Goal: Transaction & Acquisition: Download file/media

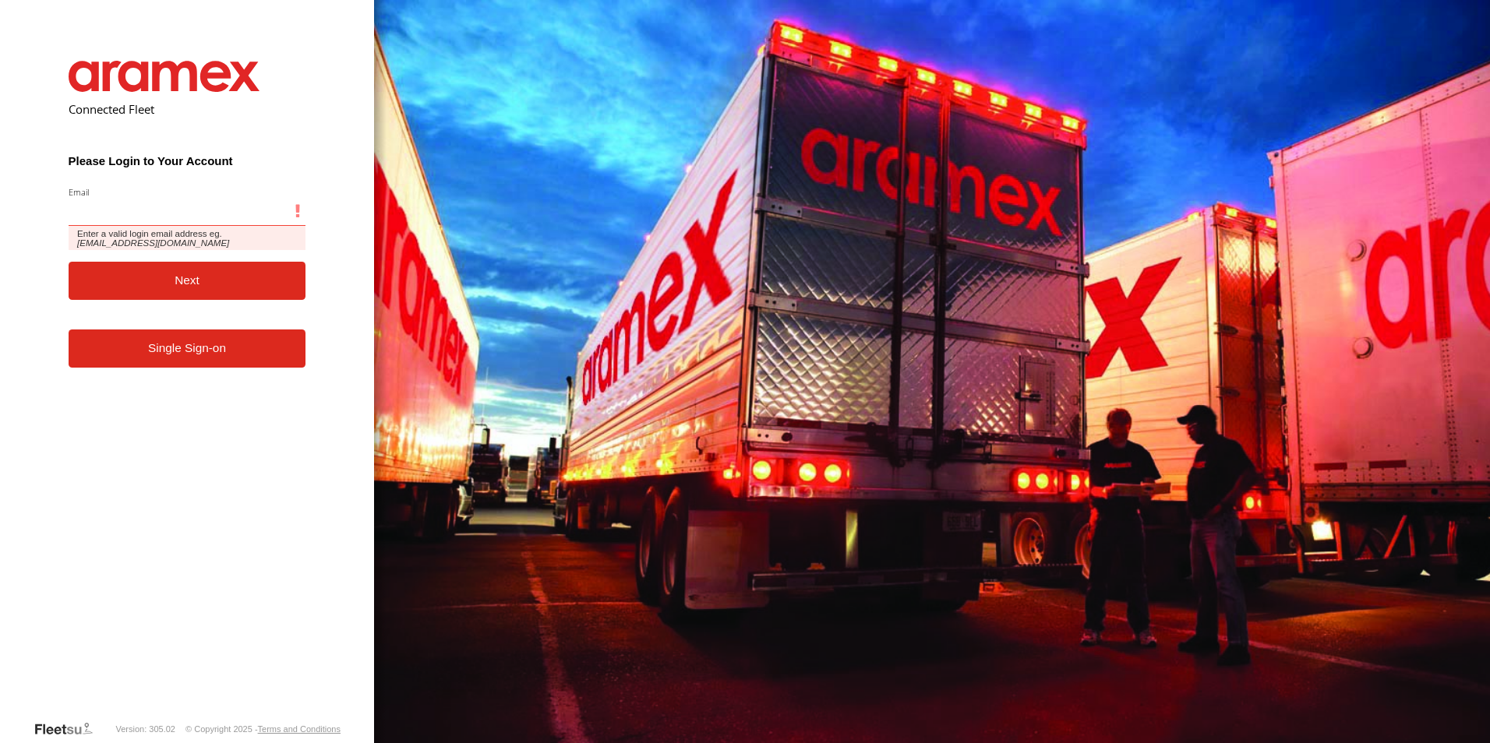
click at [133, 209] on input "Email" at bounding box center [188, 212] width 238 height 28
paste input "**********"
type input "**********"
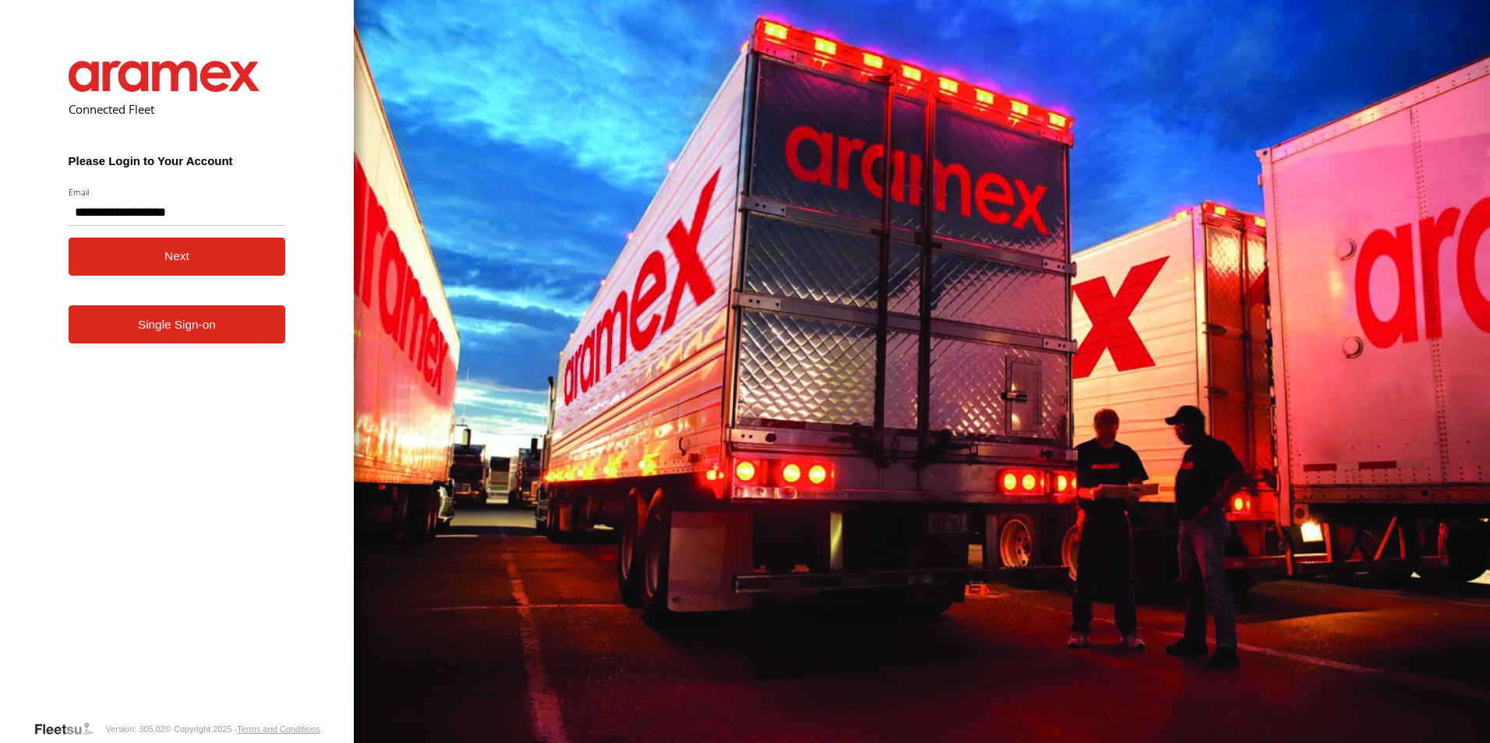
click at [178, 263] on button "Next" at bounding box center [177, 257] width 217 height 38
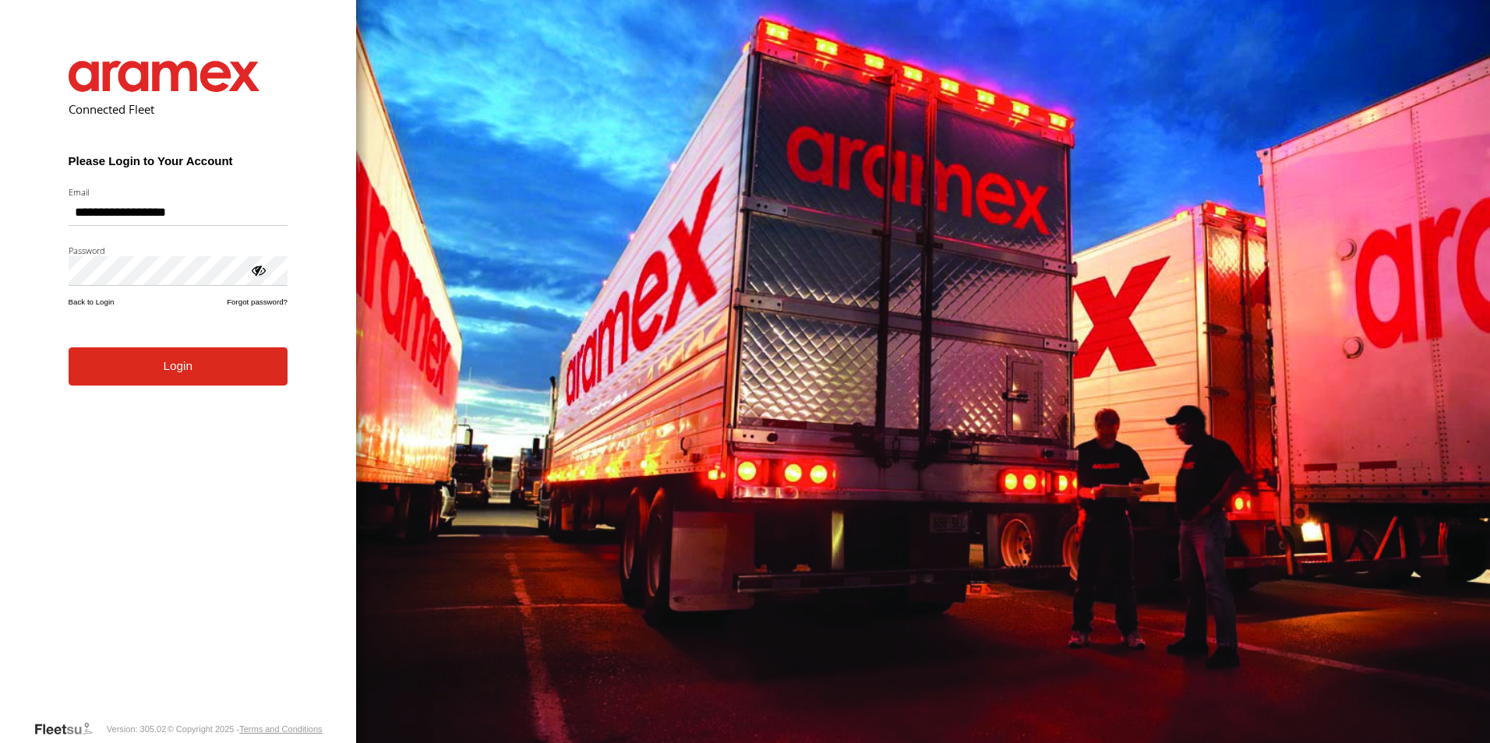
click at [189, 384] on button "Login" at bounding box center [178, 367] width 219 height 38
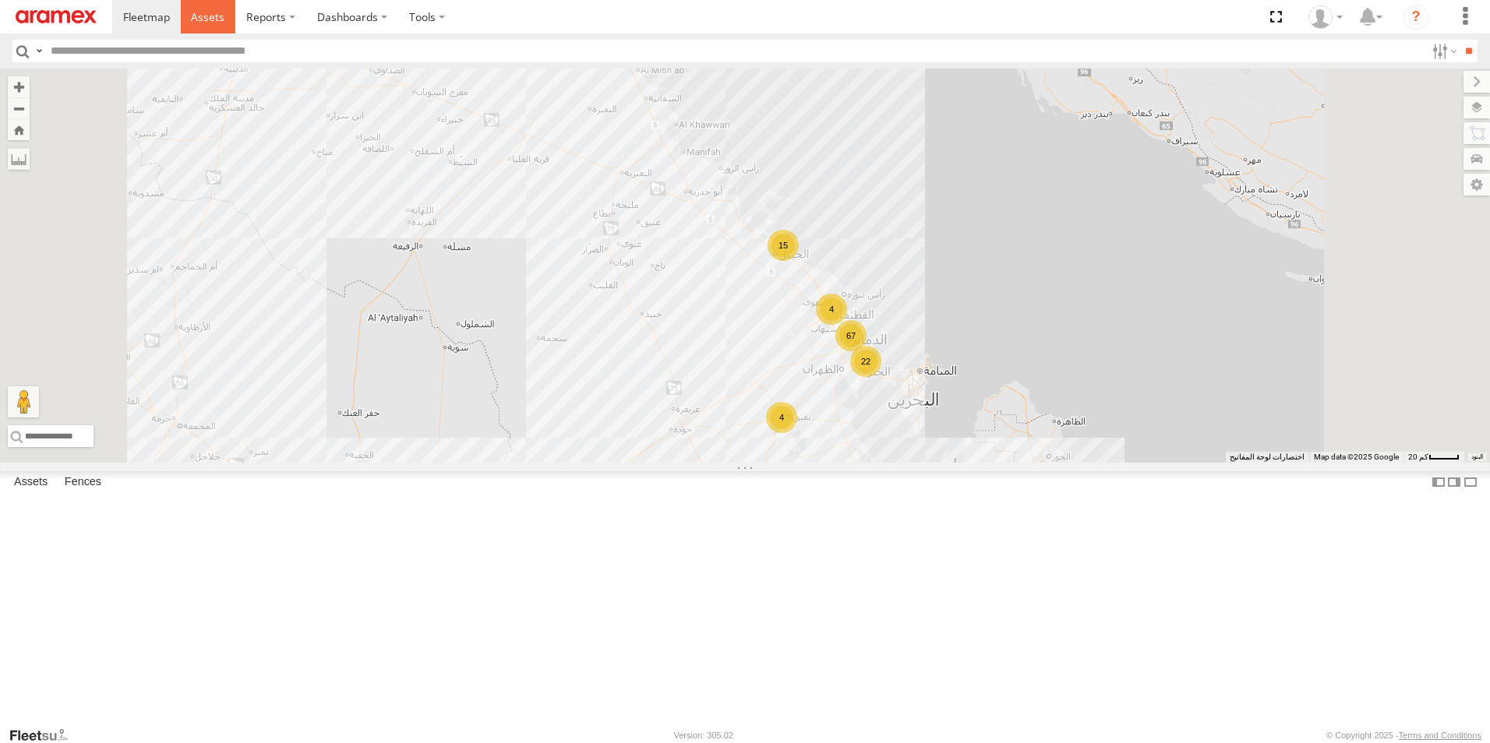
click at [220, 13] on span at bounding box center [208, 16] width 34 height 15
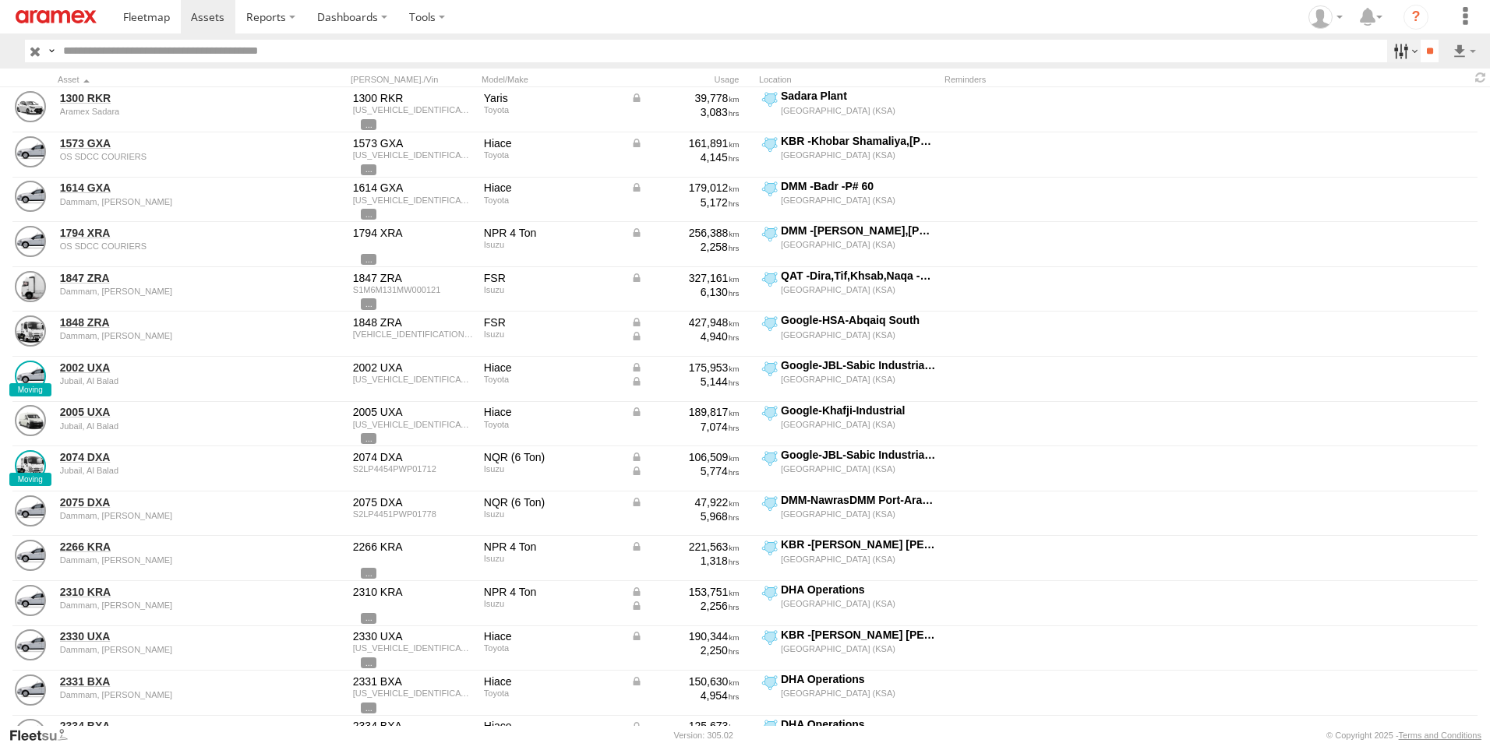
click at [1404, 48] on label at bounding box center [1404, 51] width 34 height 23
click at [0, 0] on span "[GEOGRAPHIC_DATA] (KSA)" at bounding box center [0, 0] width 0 height 0
click at [0, 0] on span "DHA - Dharan" at bounding box center [0, 0] width 0 height 0
click at [0, 0] on span "DHA Logistics" at bounding box center [0, 0] width 0 height 0
click at [0, 0] on span "Defleeted Vehicles DHA" at bounding box center [0, 0] width 0 height 0
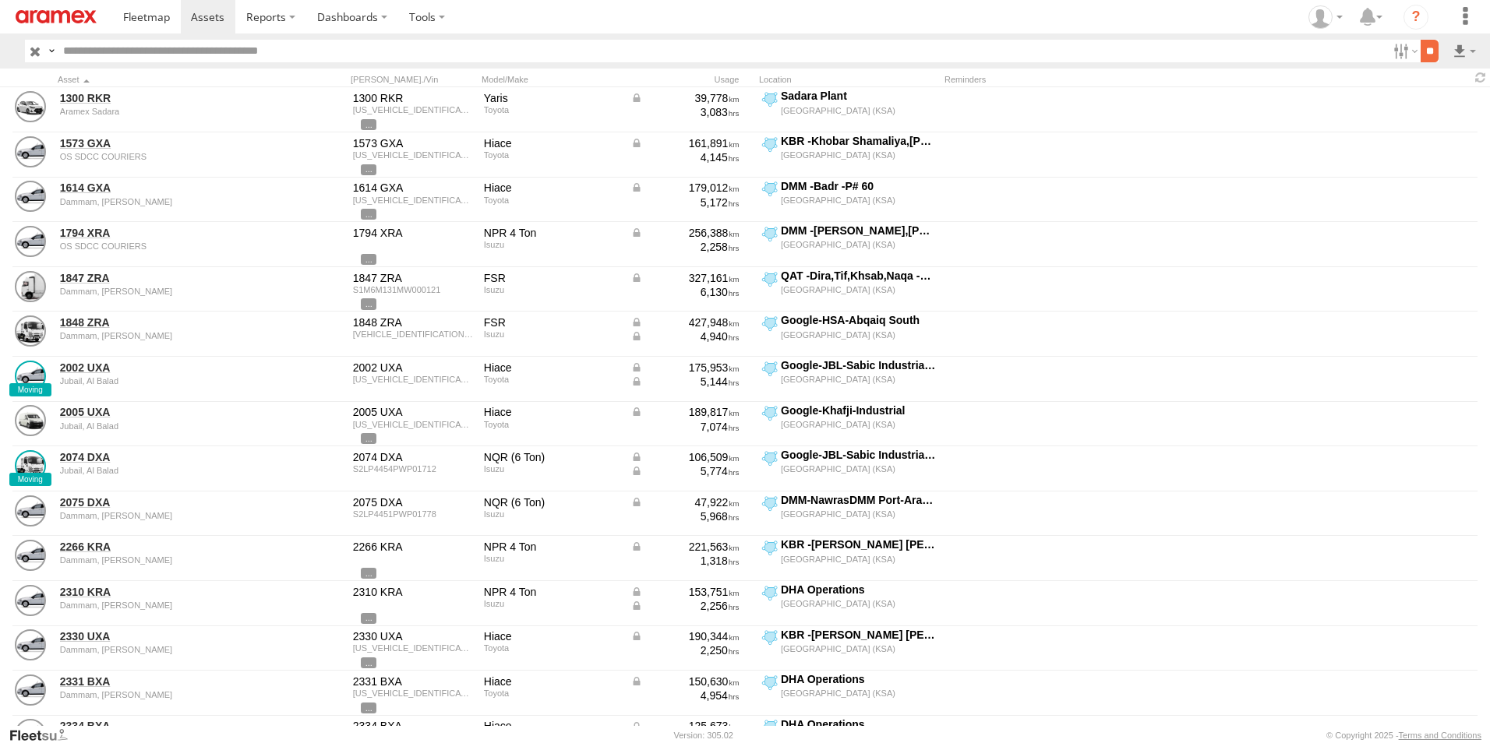
click at [1429, 47] on input "**" at bounding box center [1430, 51] width 18 height 23
click at [1457, 51] on label at bounding box center [1464, 51] width 26 height 23
click at [1442, 105] on label at bounding box center [1423, 107] width 95 height 23
click at [0, 0] on label "Asset ID" at bounding box center [0, 0] width 0 height 0
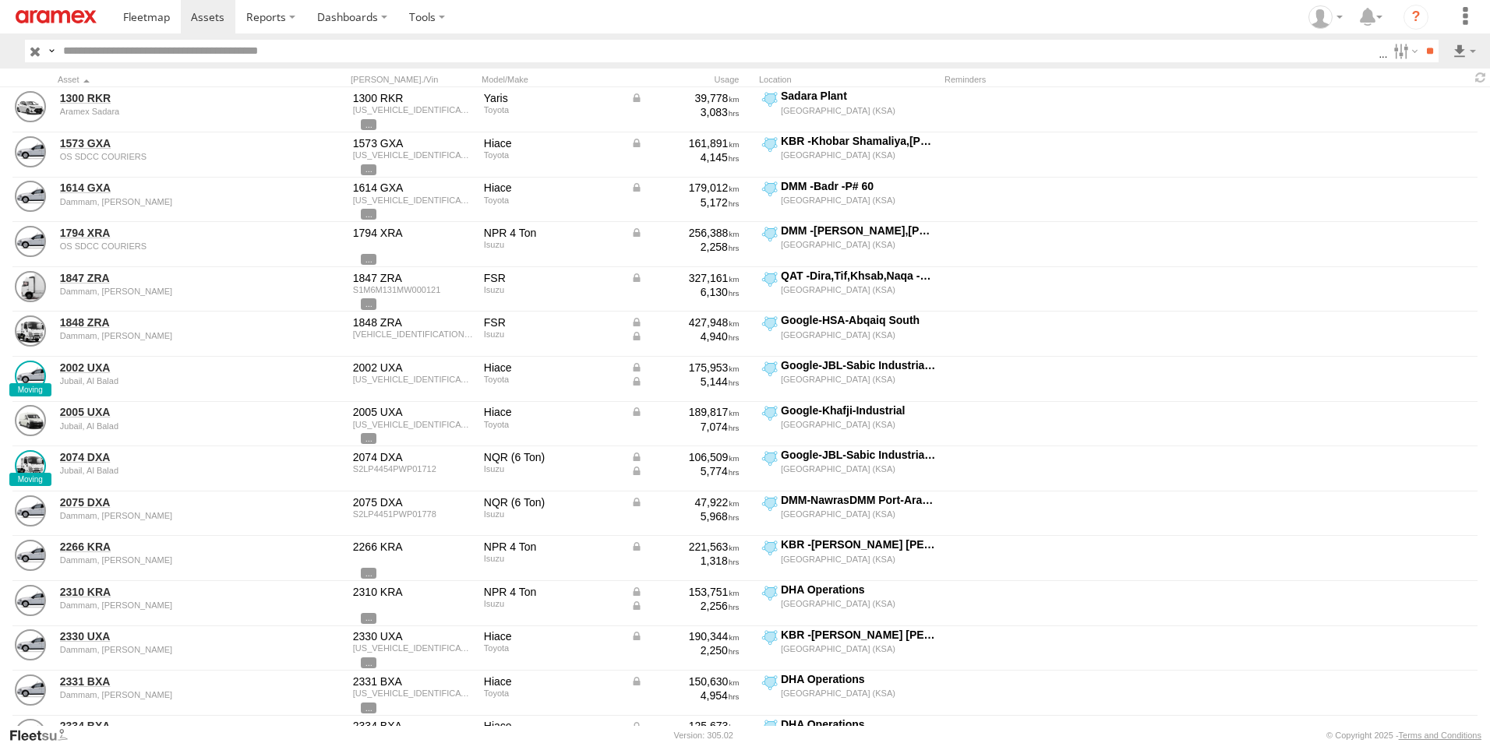
click at [0, 0] on label "VIN" at bounding box center [0, 0] width 0 height 0
click at [0, 0] on label "ODO" at bounding box center [0, 0] width 0 height 0
click at [0, 0] on label "Reminders" at bounding box center [0, 0] width 0 height 0
click at [0, 0] on label "Street Number" at bounding box center [0, 0] width 0 height 0
click at [0, 0] on label "Street Name / Fence Name" at bounding box center [0, 0] width 0 height 0
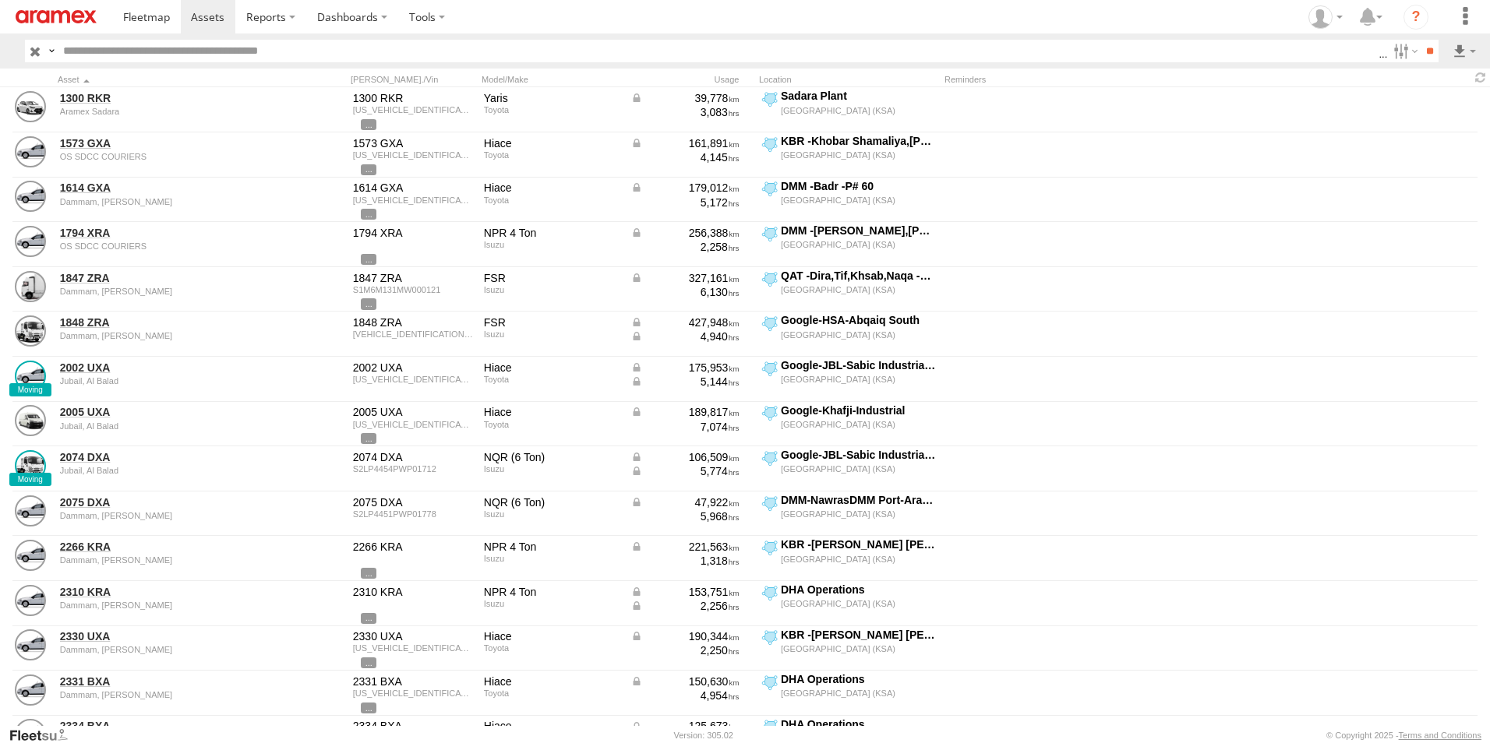
click at [0, 0] on label "Suburb / City" at bounding box center [0, 0] width 0 height 0
click at [0, 0] on label "Postcode / Zipcode" at bounding box center [0, 0] width 0 height 0
click at [0, 0] on label "State" at bounding box center [0, 0] width 0 height 0
click at [0, 0] on label "Country" at bounding box center [0, 0] width 0 height 0
click at [0, 0] on label "Latitude" at bounding box center [0, 0] width 0 height 0
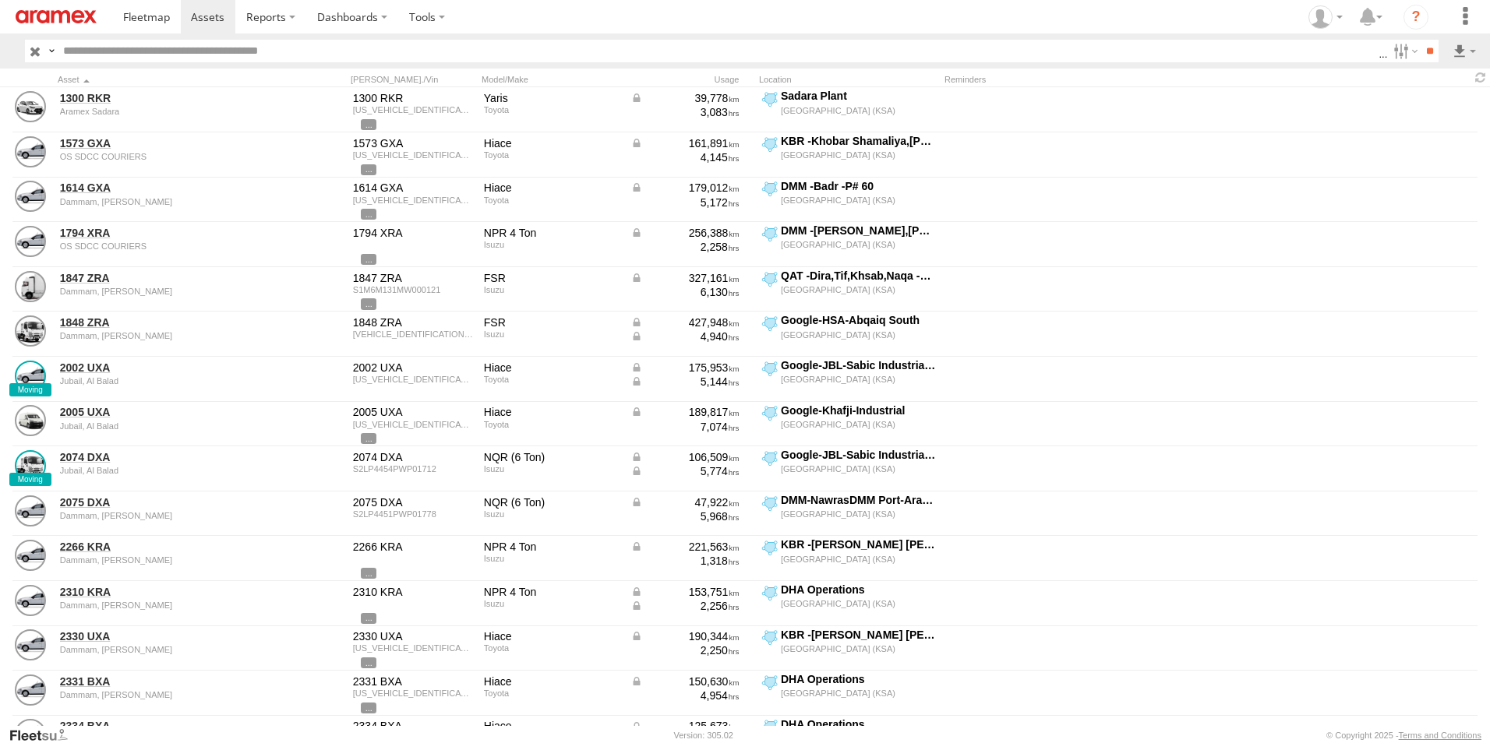
click at [0, 0] on label "Longitude" at bounding box center [0, 0] width 0 height 0
click at [0, 0] on label "First Name" at bounding box center [0, 0] width 0 height 0
click at [0, 0] on label "Last Name" at bounding box center [0, 0] width 0 height 0
click at [0, 0] on button "Export" at bounding box center [0, 0] width 0 height 0
click at [0, 0] on label "×" at bounding box center [0, 0] width 0 height 0
